Goal: Obtain resource: Obtain resource

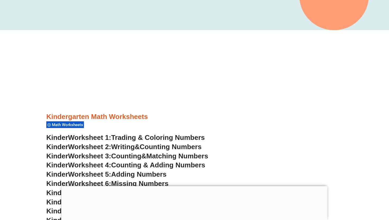
scroll to position [144, 0]
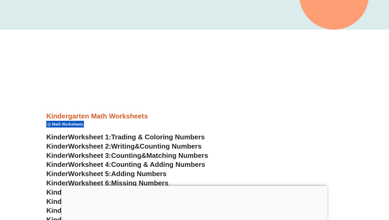
click at [164, 129] on div at bounding box center [194, 131] width 297 height 4
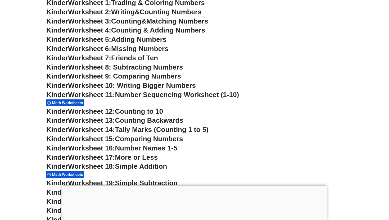
scroll to position [279, 0]
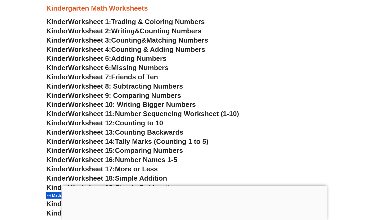
scroll to position [253, 0]
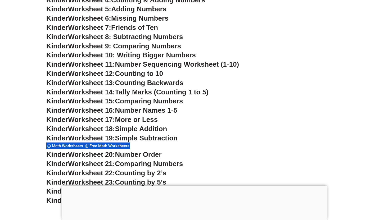
scroll to position [308, 0]
